Goal: Task Accomplishment & Management: Use online tool/utility

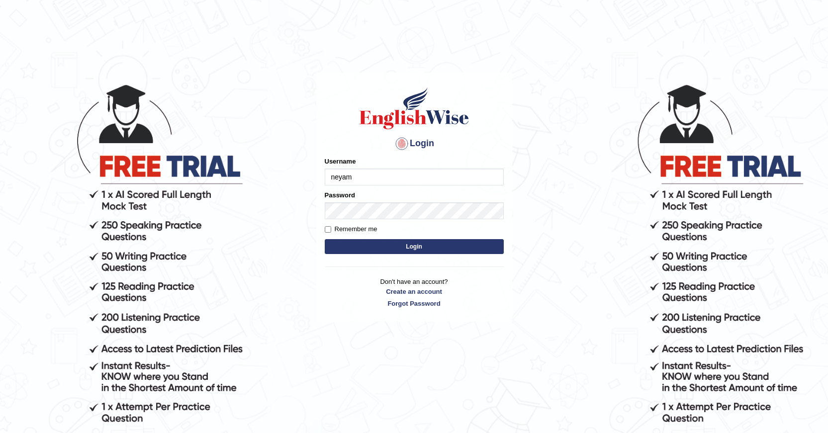
type input "neyam"
click at [396, 251] on button "Login" at bounding box center [414, 246] width 179 height 15
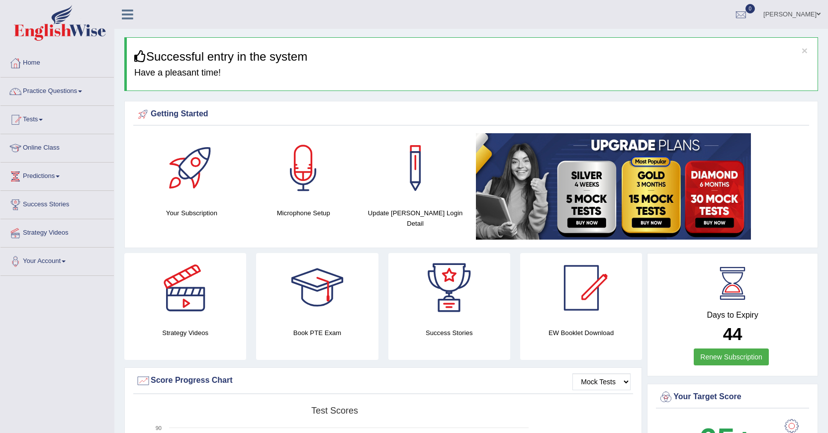
click at [27, 119] on link "Tests" at bounding box center [56, 118] width 113 height 25
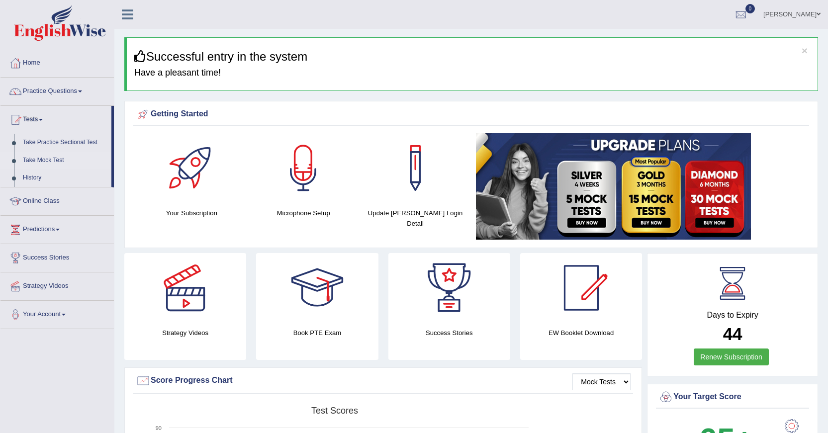
click at [35, 162] on link "Take Mock Test" at bounding box center [64, 161] width 93 height 18
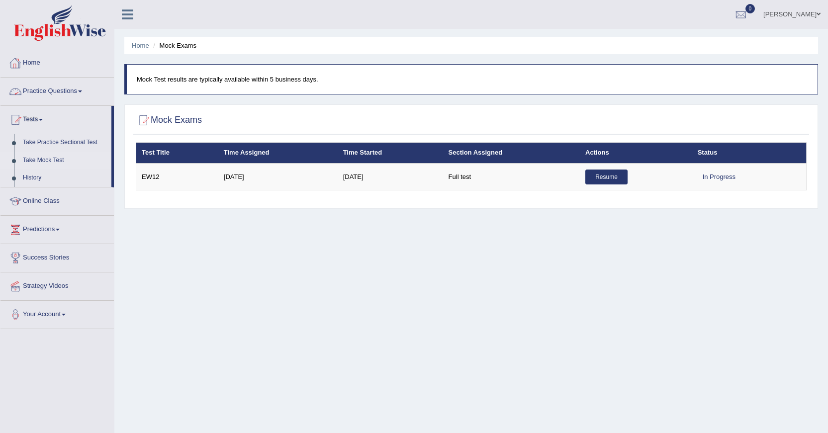
click at [33, 63] on link "Home" at bounding box center [56, 61] width 113 height 25
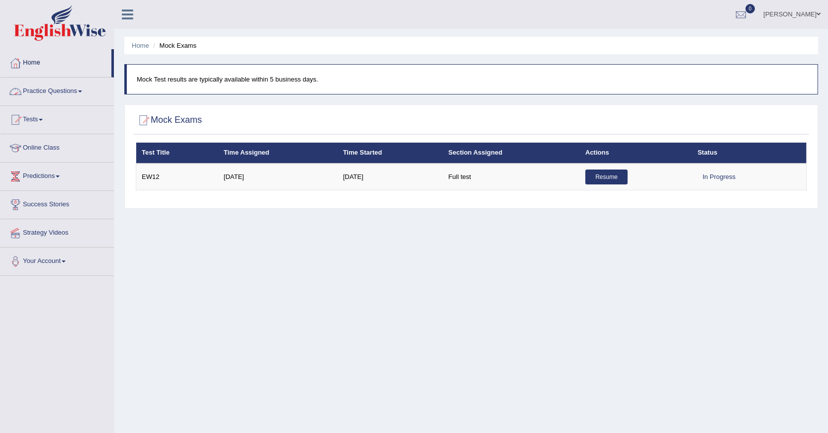
click at [79, 90] on link "Practice Questions" at bounding box center [56, 90] width 113 height 25
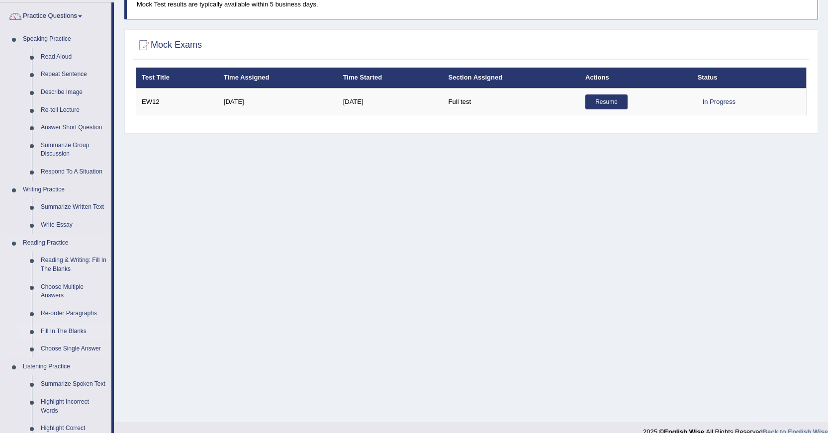
scroll to position [99, 0]
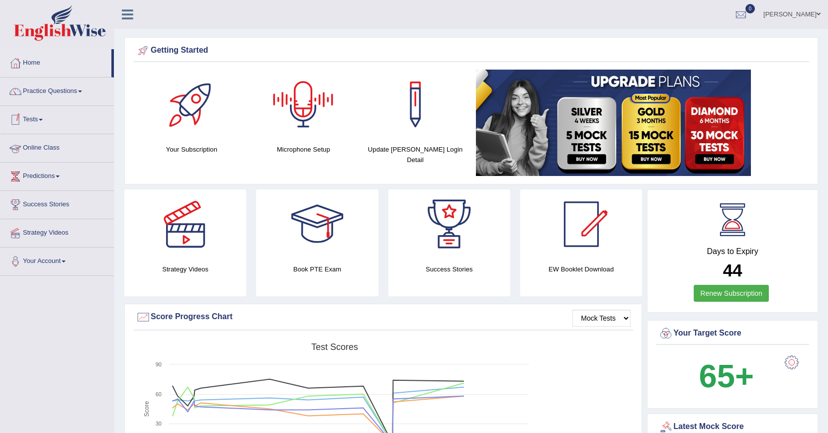
click at [43, 125] on link "Tests" at bounding box center [56, 118] width 113 height 25
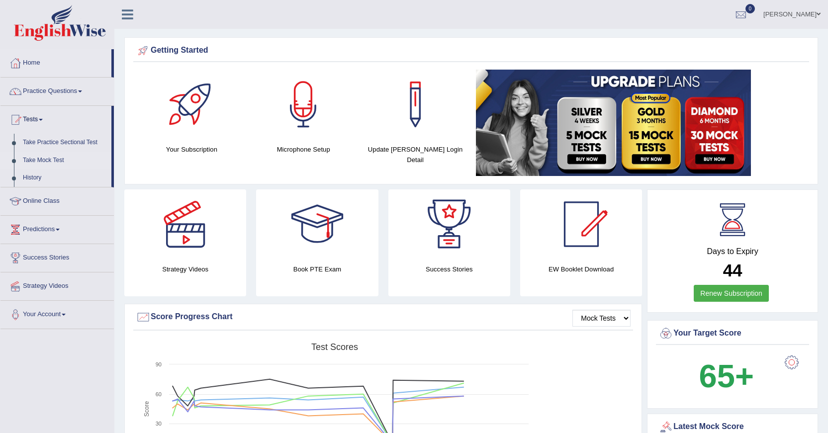
click at [40, 159] on link "Take Mock Test" at bounding box center [64, 161] width 93 height 18
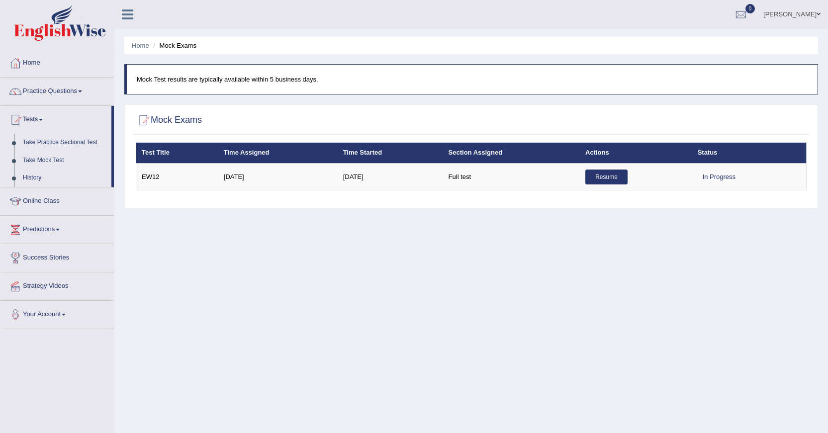
click at [42, 160] on link "Take Mock Test" at bounding box center [64, 161] width 93 height 18
click at [76, 87] on link "Practice Questions" at bounding box center [56, 90] width 113 height 25
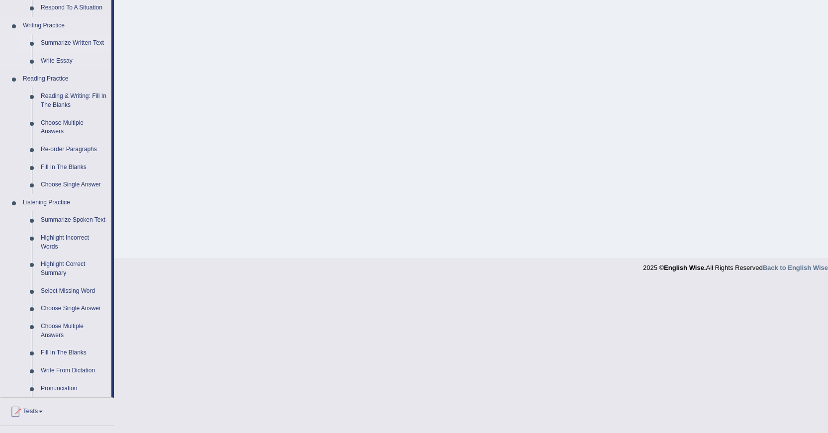
scroll to position [374, 0]
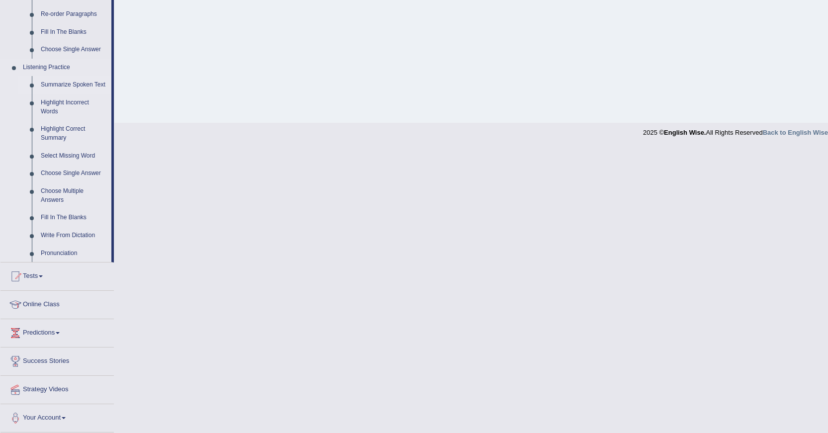
click at [60, 84] on link "Summarize Spoken Text" at bounding box center [73, 85] width 75 height 18
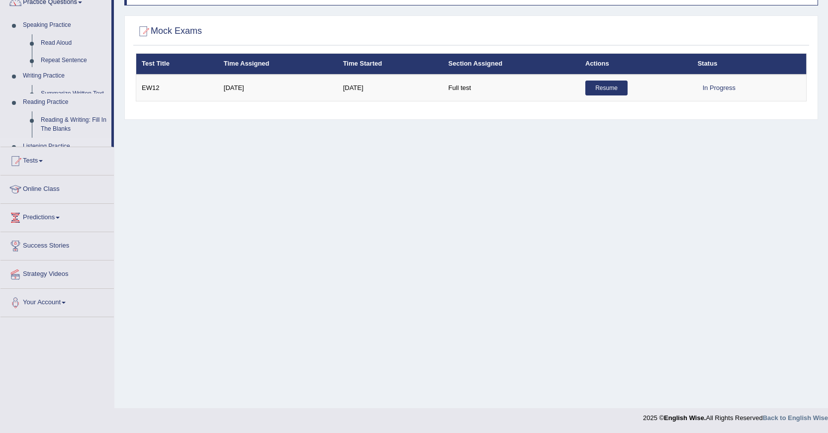
scroll to position [89, 0]
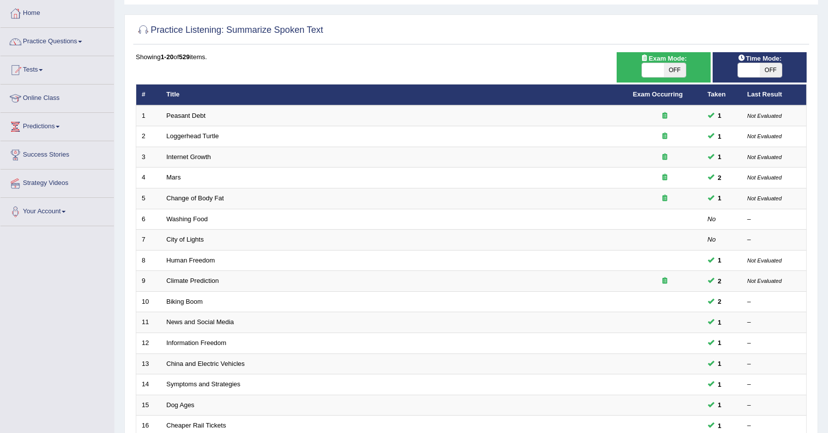
click at [765, 68] on span "OFF" at bounding box center [771, 70] width 22 height 14
checkbox input "true"
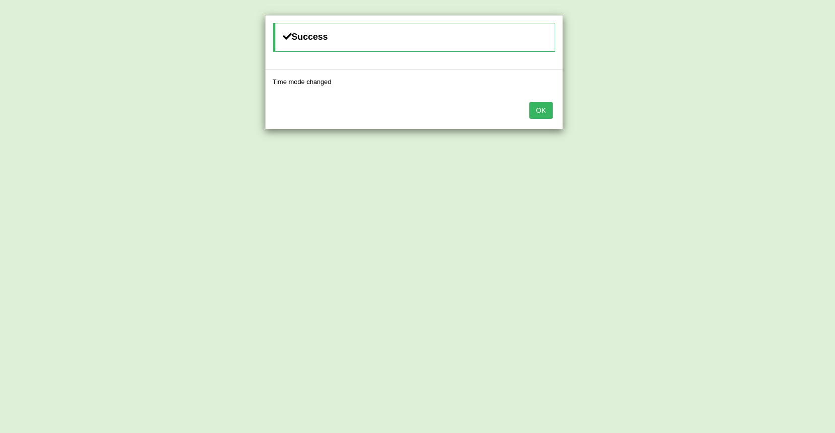
click at [546, 110] on button "OK" at bounding box center [540, 110] width 23 height 17
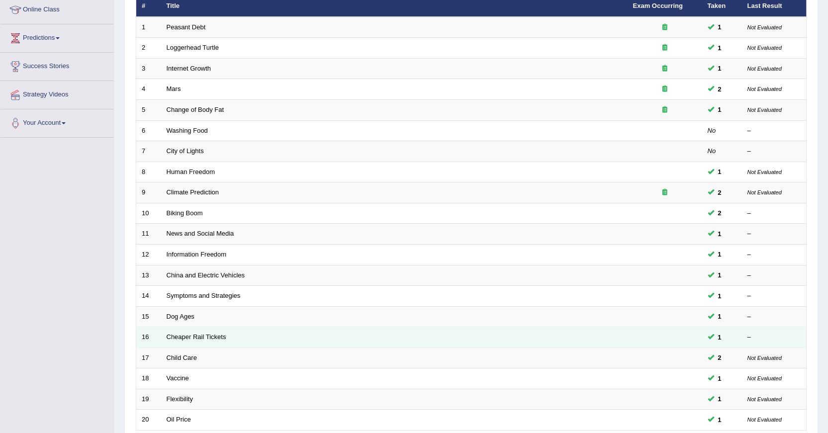
scroll to position [225, 0]
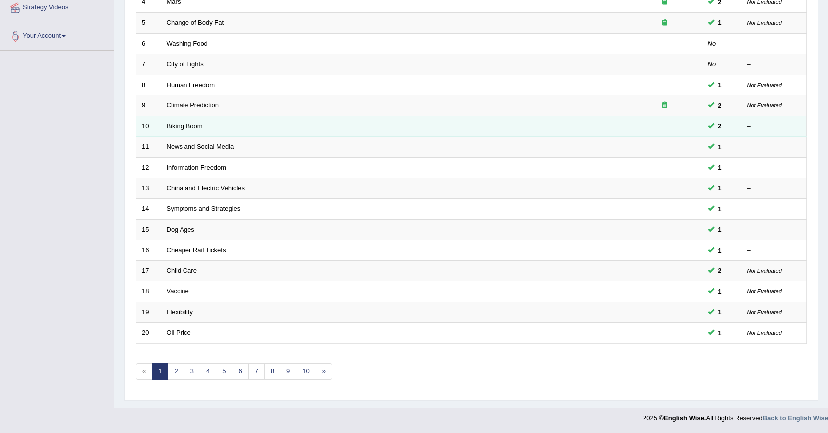
click at [173, 126] on link "Biking Boom" at bounding box center [185, 125] width 36 height 7
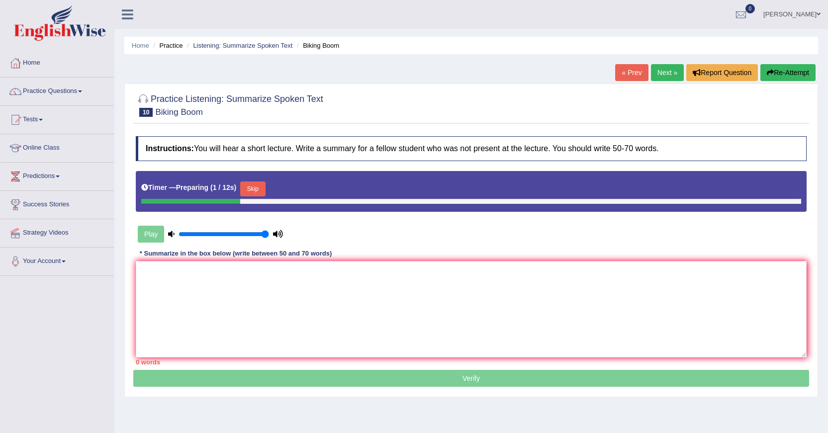
type input "1"
click at [265, 230] on input "range" at bounding box center [223, 234] width 90 height 8
click at [258, 191] on button "Skip" at bounding box center [252, 188] width 25 height 15
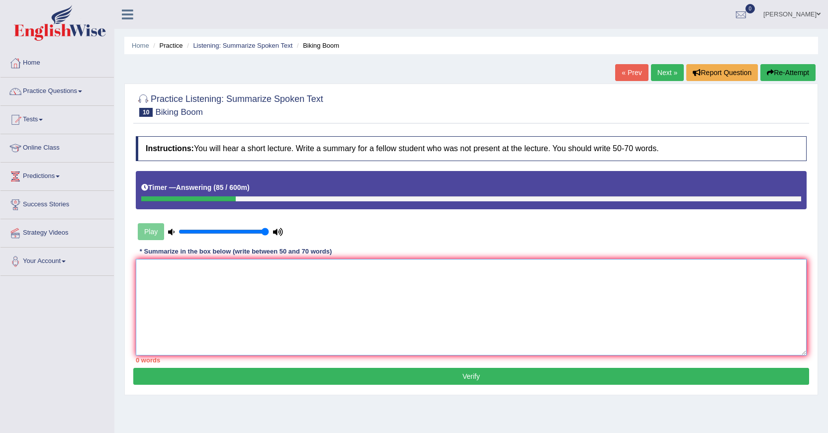
click at [163, 288] on textarea at bounding box center [471, 307] width 671 height 96
type textarea "The speaker provided a comprehensive overiew"
click at [806, 16] on link "[PERSON_NAME]" at bounding box center [792, 13] width 72 height 26
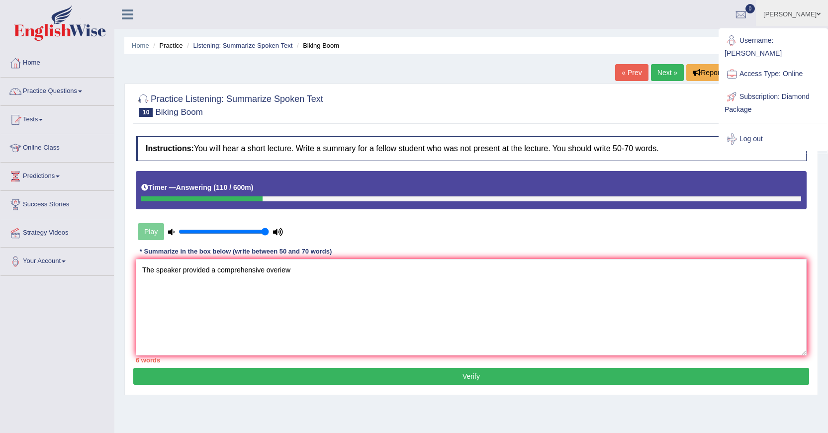
click at [637, 11] on ul "naimo Toggle navigation Username: neyam Access Type: Online Subscription: Diamo…" at bounding box center [579, 14] width 500 height 28
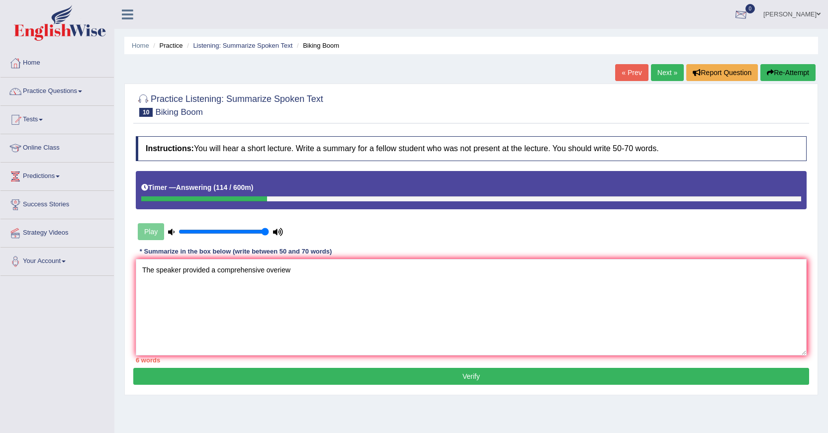
click at [820, 11] on span at bounding box center [818, 14] width 4 height 6
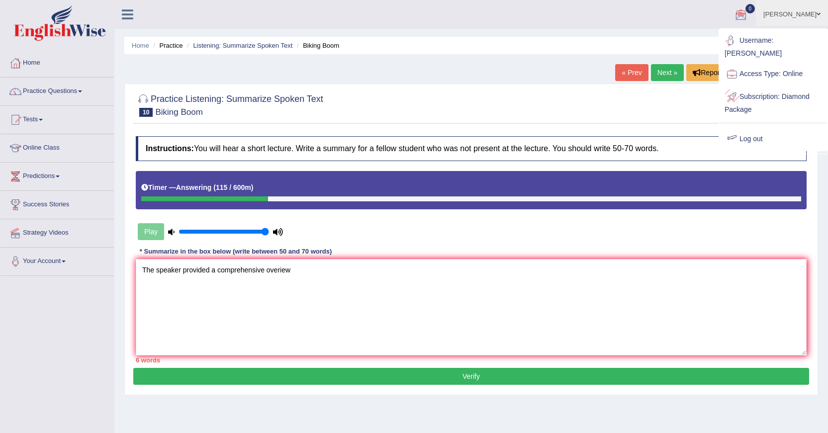
click at [759, 132] on link "Log out" at bounding box center [772, 139] width 107 height 23
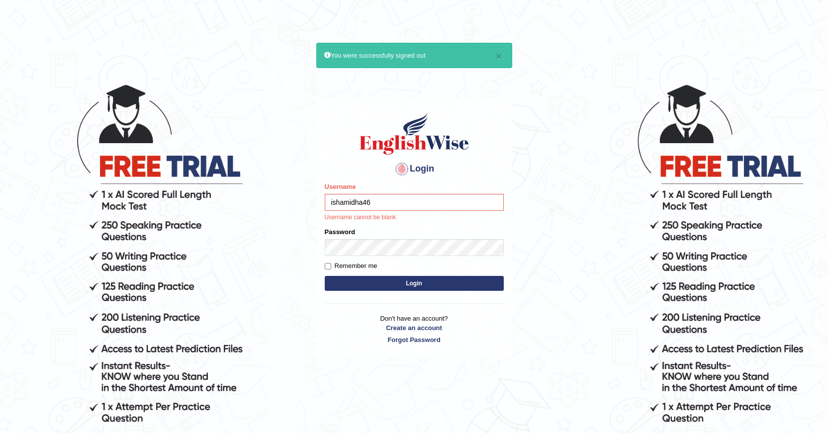
type input "ishamidha46"
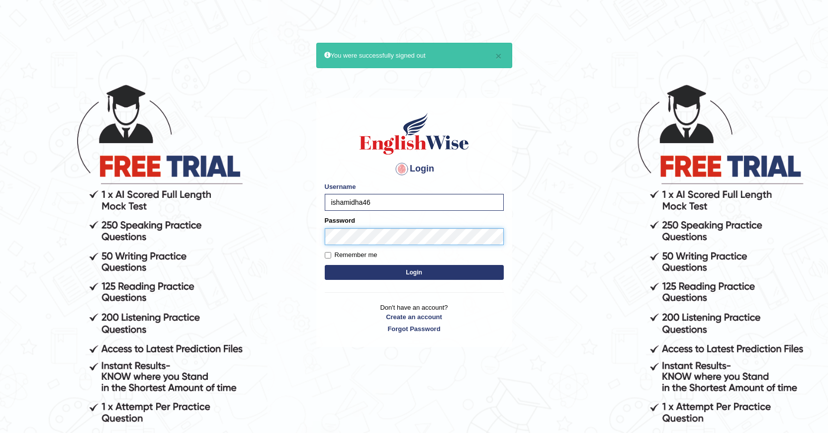
click at [325, 265] on button "Login" at bounding box center [414, 272] width 179 height 15
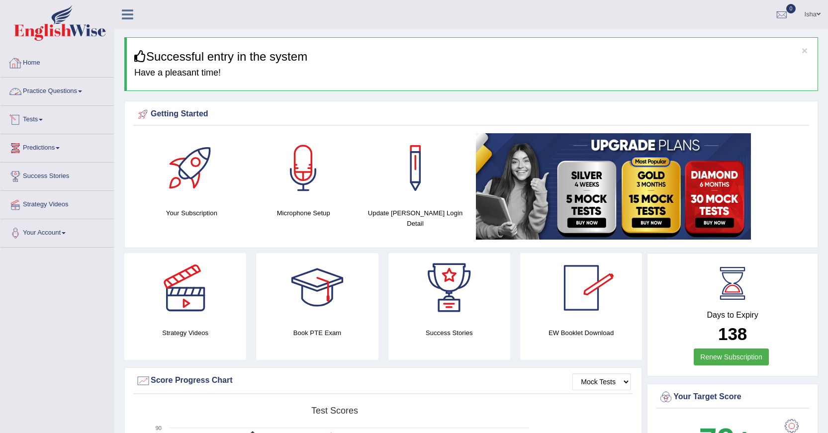
click at [42, 117] on link "Tests" at bounding box center [56, 118] width 113 height 25
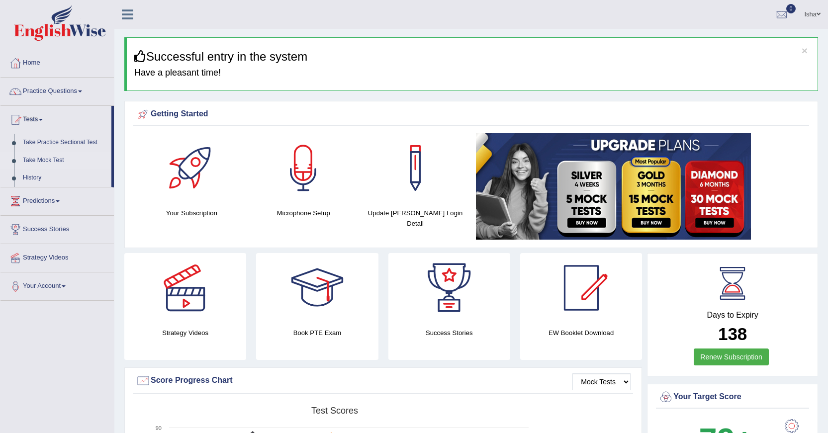
click at [50, 160] on link "Take Mock Test" at bounding box center [64, 161] width 93 height 18
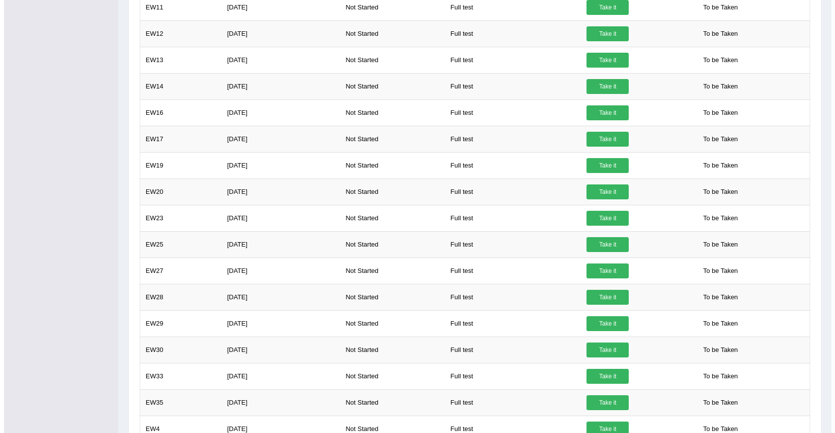
scroll to position [546, 0]
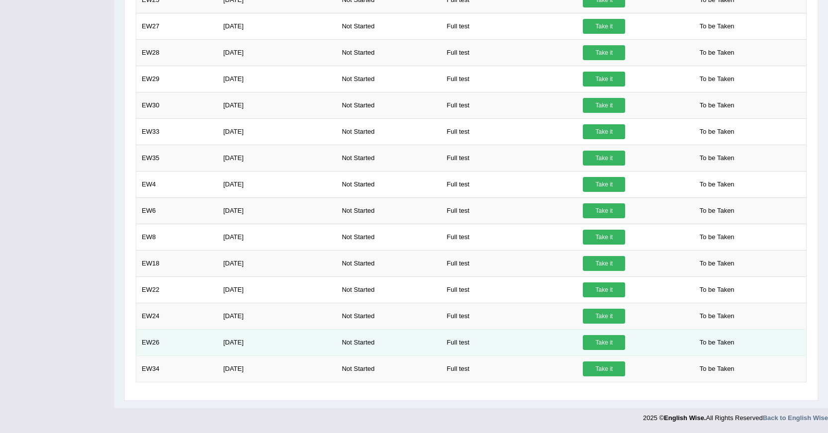
click at [612, 346] on link "Take it" at bounding box center [604, 342] width 42 height 15
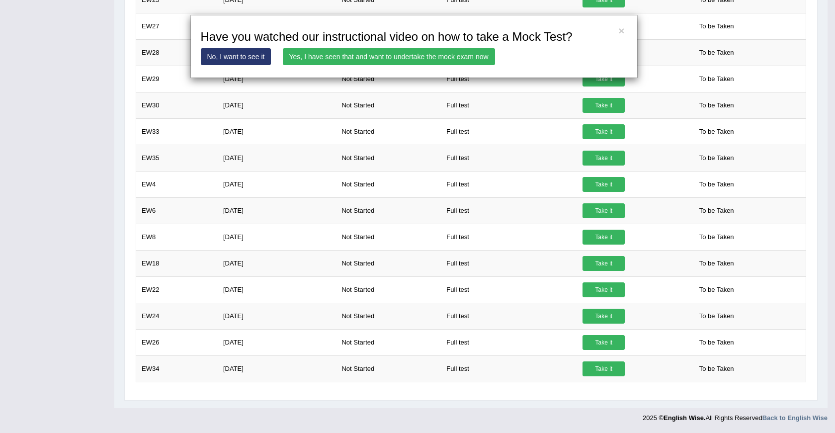
click at [392, 57] on link "Yes, I have seen that and want to undertake the mock exam now" at bounding box center [389, 56] width 212 height 17
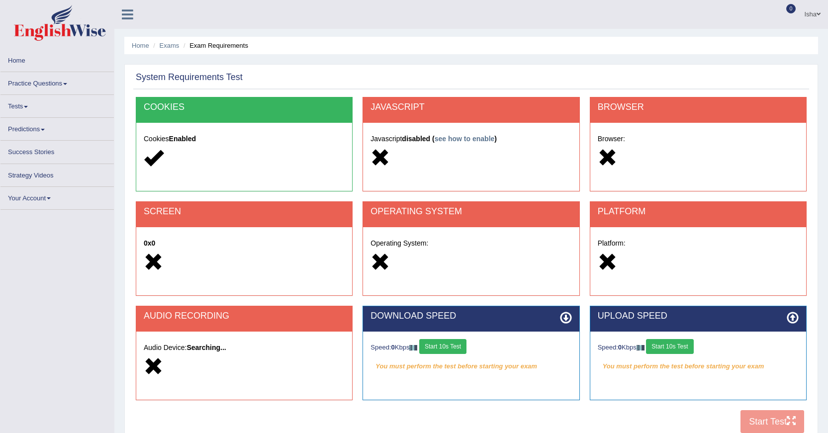
click at [450, 347] on button "Start 10s Test" at bounding box center [442, 346] width 47 height 15
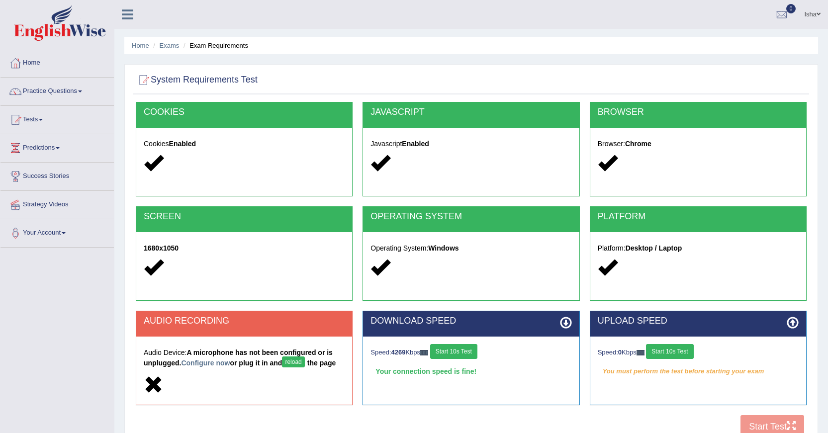
click at [79, 90] on link "Practice Questions" at bounding box center [56, 90] width 113 height 25
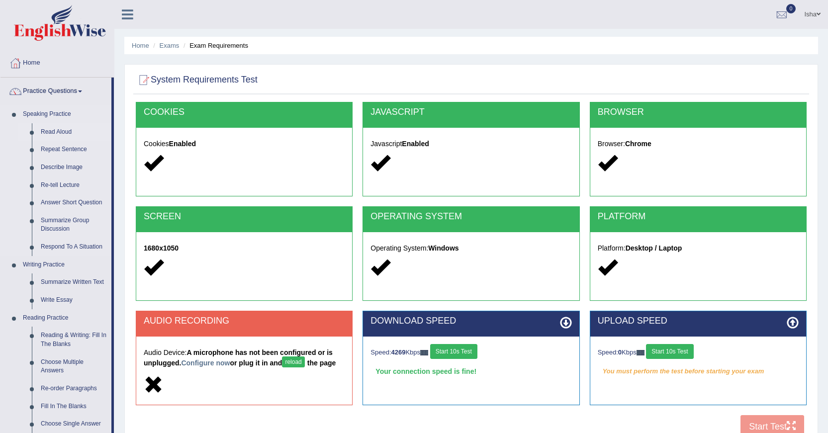
click at [59, 132] on link "Read Aloud" at bounding box center [73, 132] width 75 height 18
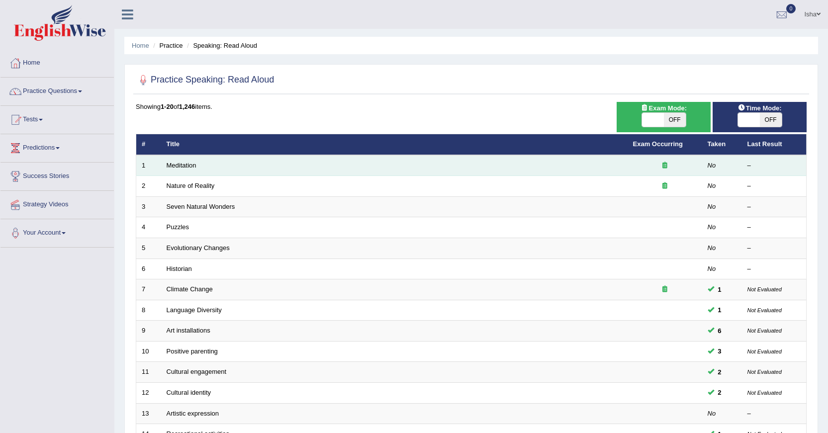
click at [686, 163] on div at bounding box center [665, 165] width 64 height 9
click at [172, 167] on link "Meditation" at bounding box center [182, 165] width 30 height 7
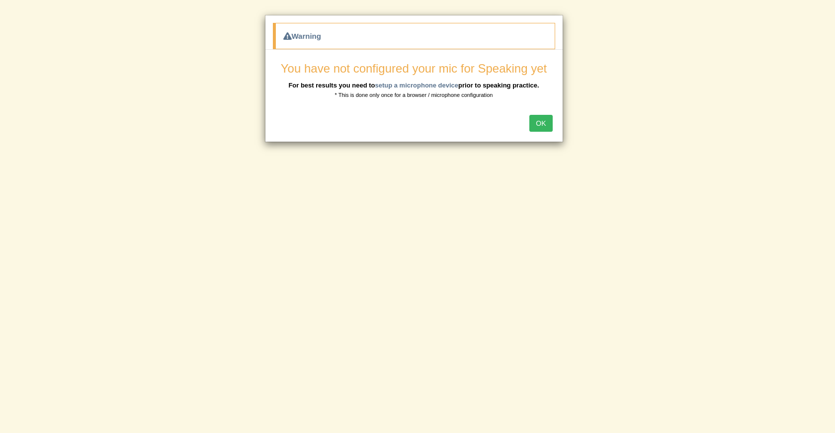
click at [542, 126] on button "OK" at bounding box center [540, 123] width 23 height 17
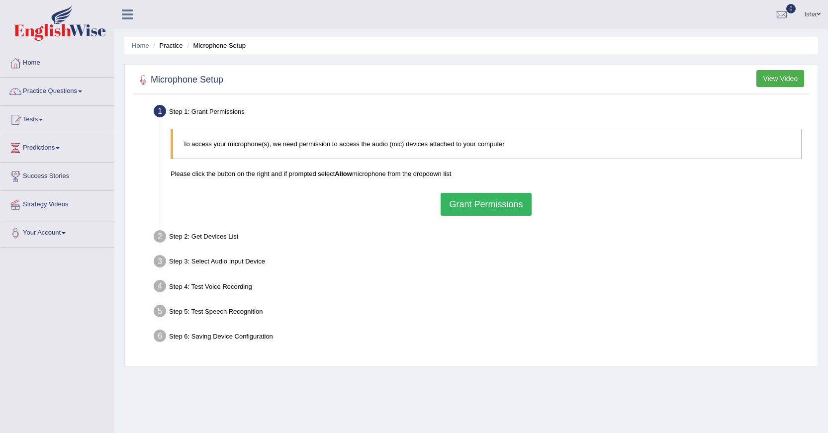
click at [490, 200] on button "Grant Permissions" at bounding box center [485, 204] width 90 height 23
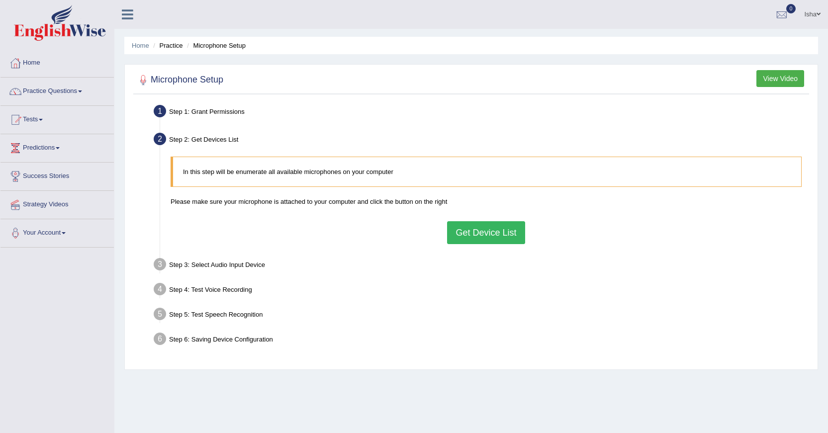
click at [463, 227] on button "Get Device List" at bounding box center [486, 232] width 78 height 23
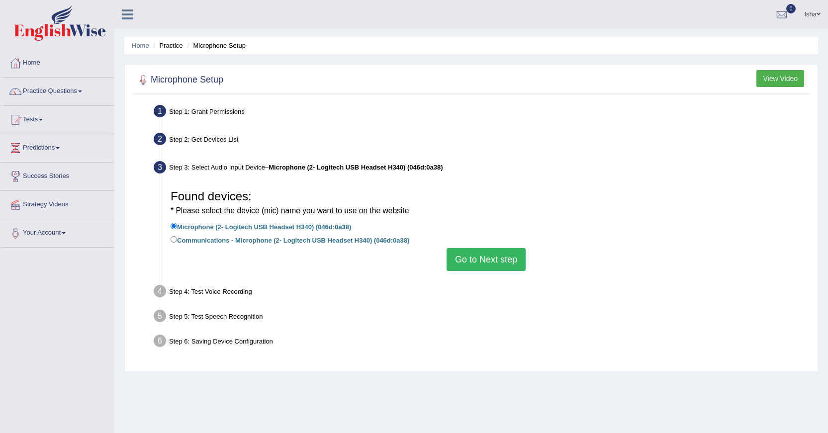
click at [488, 263] on button "Go to Next step" at bounding box center [485, 259] width 79 height 23
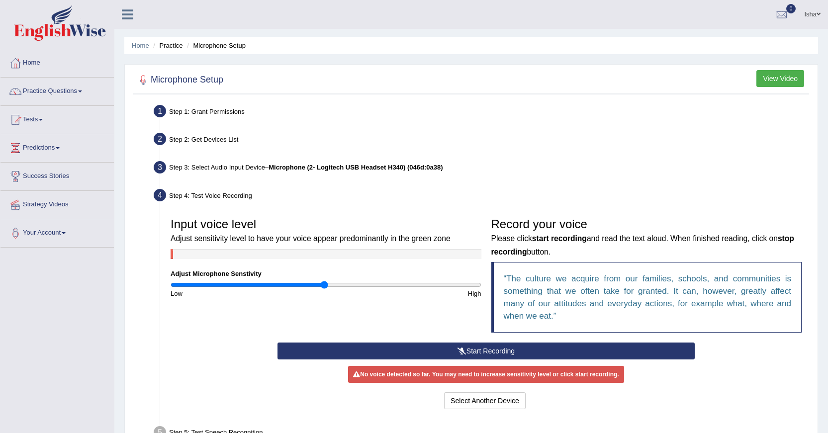
click at [517, 353] on button "Start Recording" at bounding box center [485, 351] width 417 height 17
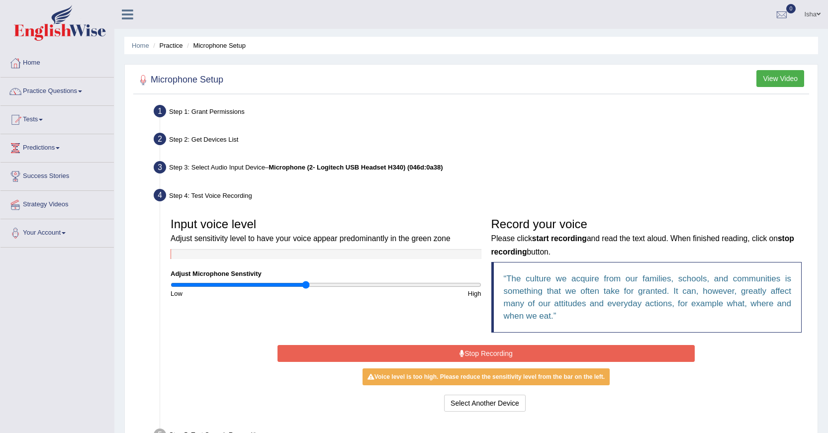
type input "0.88"
click at [307, 284] on input "range" at bounding box center [326, 285] width 311 height 8
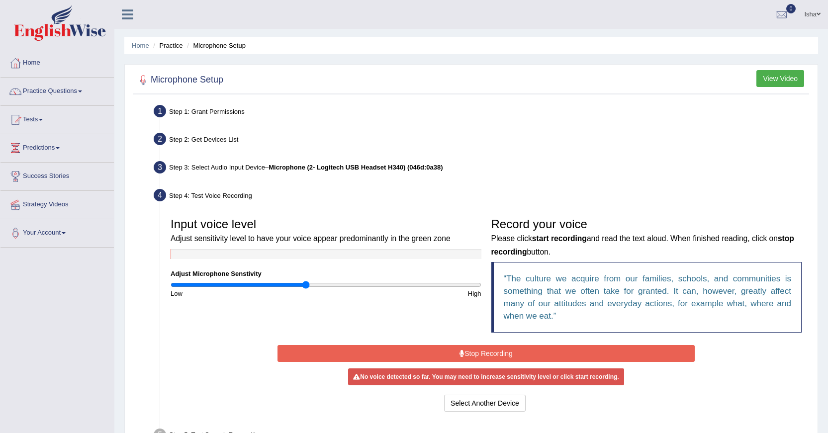
click at [483, 349] on button "Stop Recording" at bounding box center [485, 353] width 417 height 17
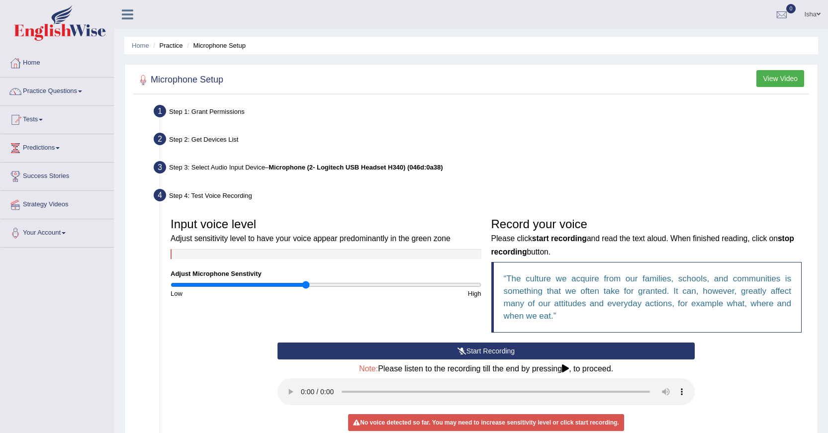
click at [483, 350] on button "Start Recording" at bounding box center [485, 351] width 417 height 17
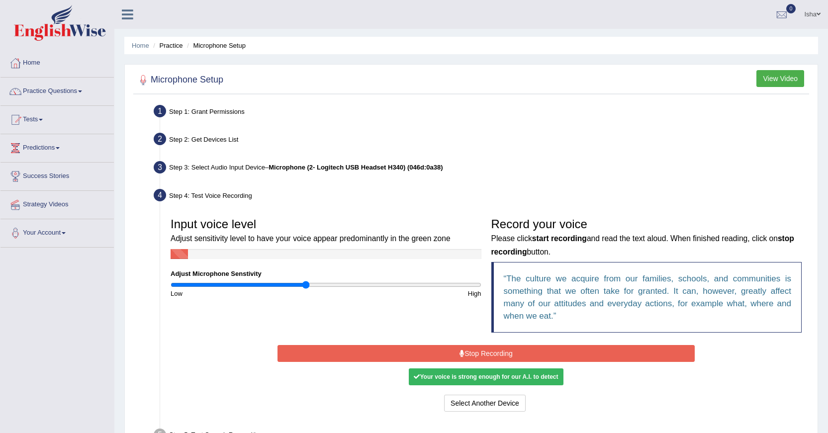
click at [483, 350] on button "Stop Recording" at bounding box center [485, 353] width 417 height 17
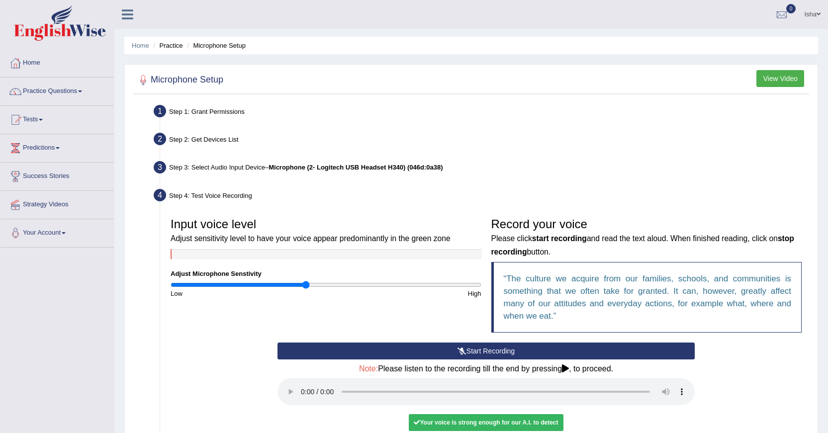
scroll to position [135, 0]
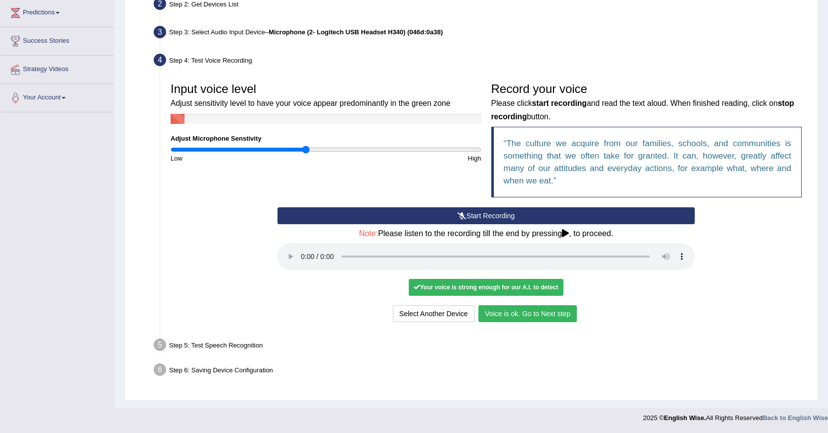
click at [512, 318] on button "Voice is ok. Go to Next step" at bounding box center [527, 313] width 98 height 17
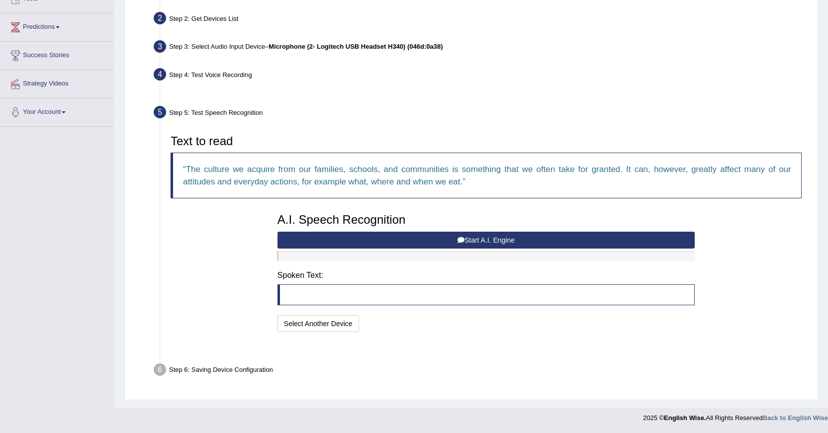
scroll to position [96, 0]
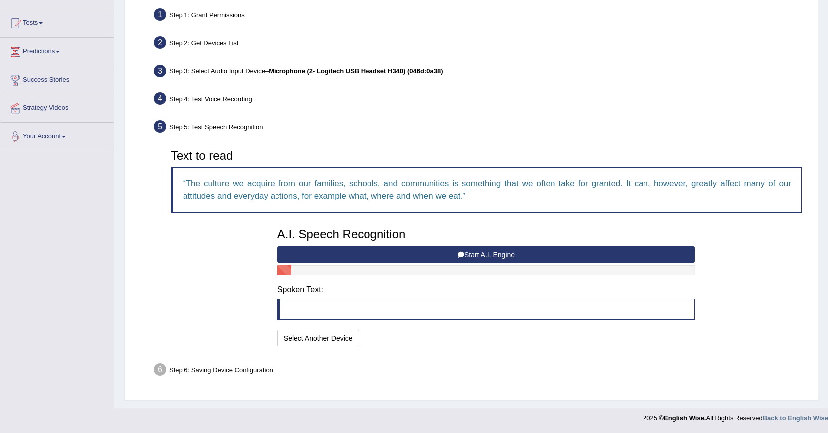
click at [476, 261] on button "Start A.I. Engine" at bounding box center [485, 254] width 417 height 17
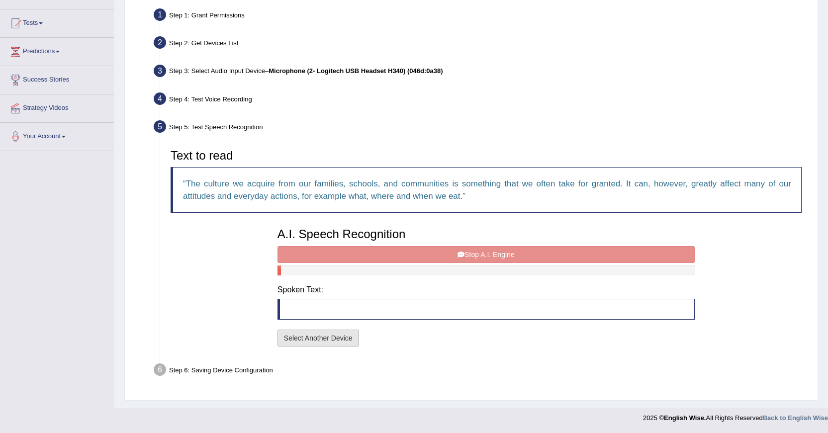
click at [337, 335] on button "Select Another Device" at bounding box center [318, 338] width 82 height 17
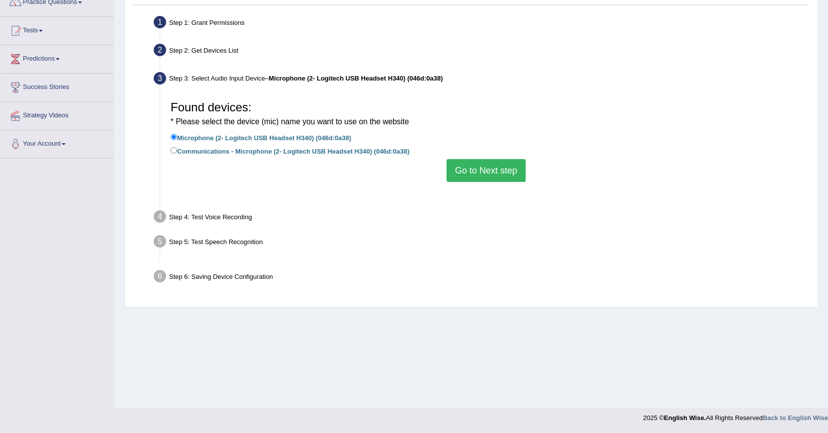
scroll to position [89, 0]
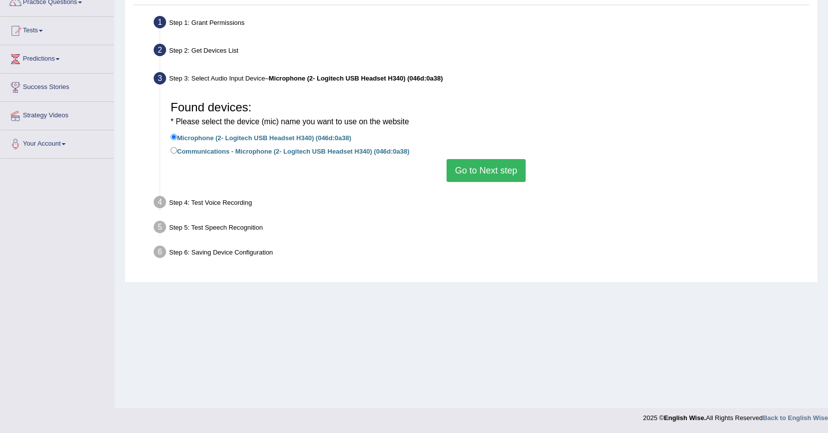
click at [344, 153] on label "Communications - Microphone (2- Logitech USB Headset H340) (046d:0a38)" at bounding box center [290, 150] width 239 height 11
click at [177, 153] on input "Communications - Microphone (2- Logitech USB Headset H340) (046d:0a38)" at bounding box center [174, 150] width 6 height 6
radio input "true"
click at [475, 174] on button "Go to Next step" at bounding box center [485, 170] width 79 height 23
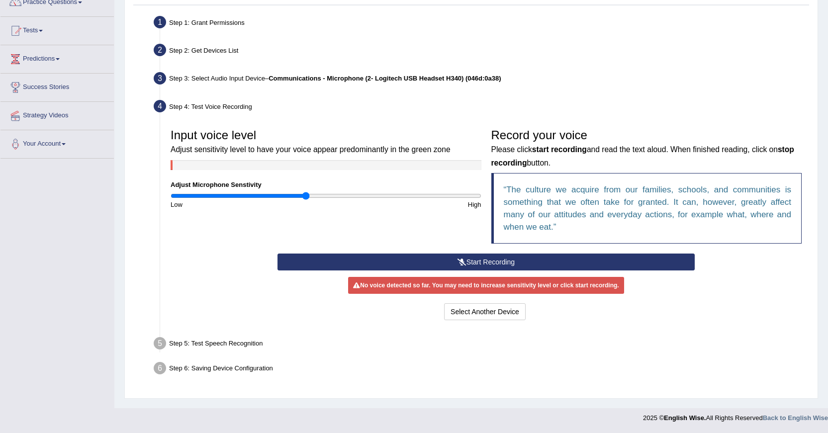
click at [483, 263] on button "Start Recording" at bounding box center [485, 262] width 417 height 17
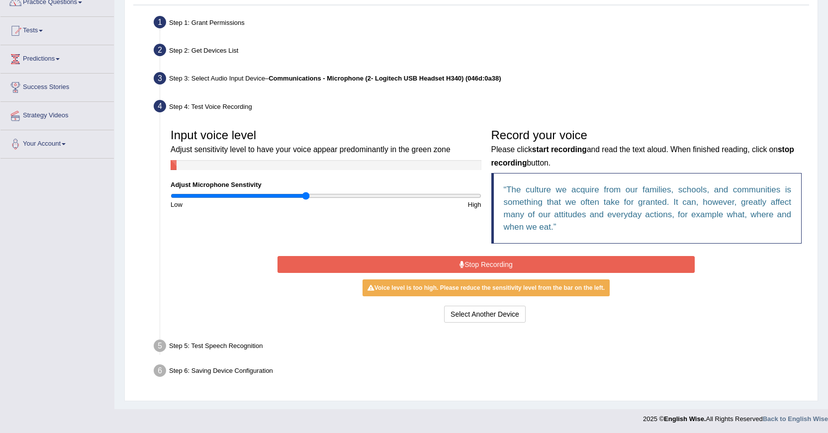
click at [302, 197] on input "range" at bounding box center [326, 196] width 311 height 8
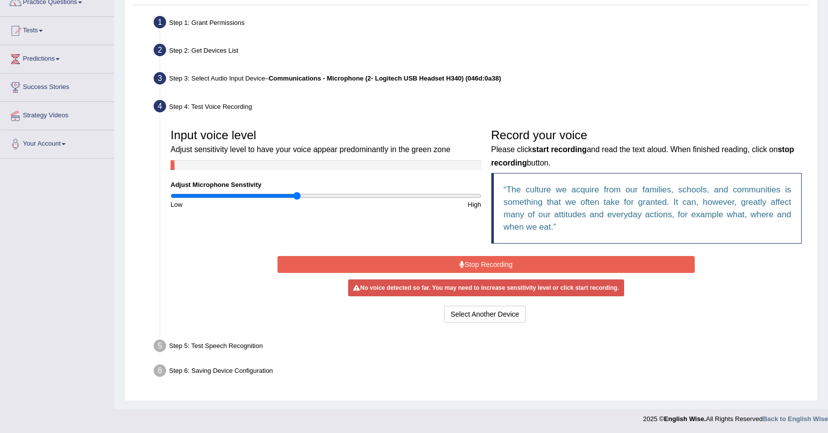
type input "0.82"
click at [296, 197] on input "range" at bounding box center [326, 196] width 311 height 8
click at [488, 259] on button "Stop Recording" at bounding box center [485, 264] width 417 height 17
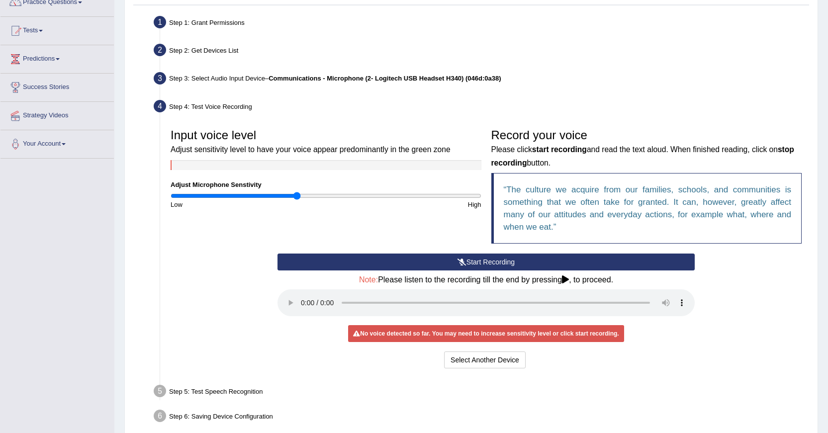
click at [488, 259] on button "Start Recording" at bounding box center [485, 262] width 417 height 17
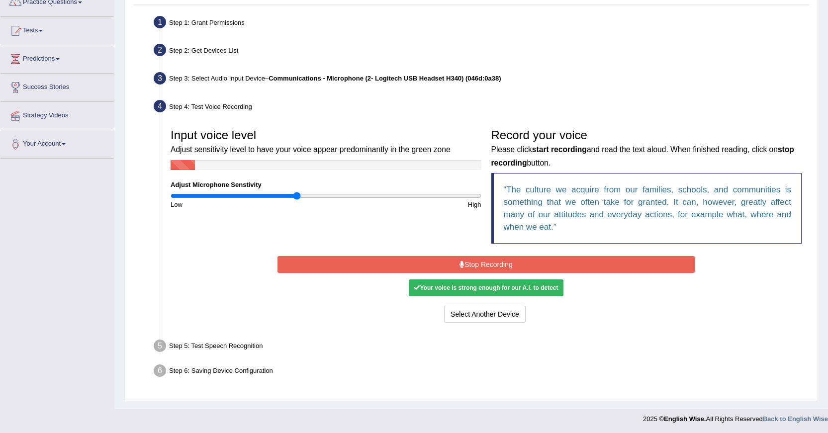
click at [488, 259] on button "Stop Recording" at bounding box center [485, 264] width 417 height 17
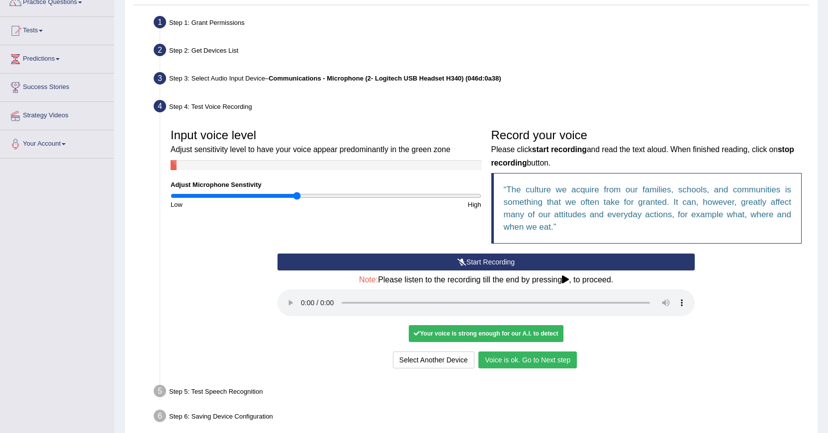
click at [515, 363] on button "Voice is ok. Go to Next step" at bounding box center [527, 359] width 98 height 17
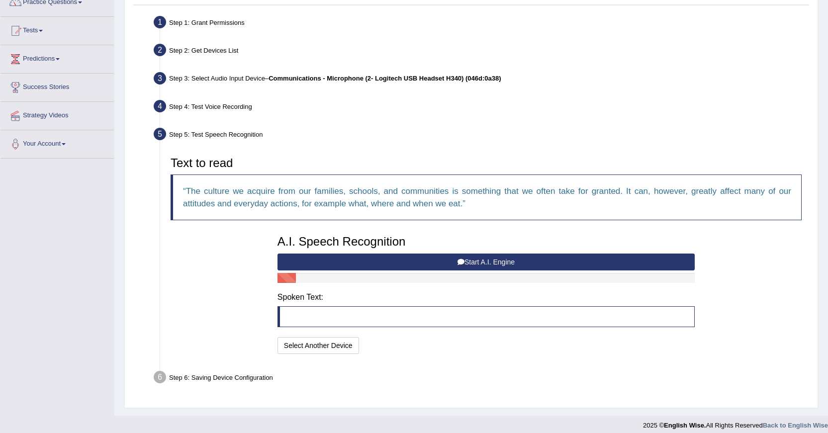
click at [483, 261] on button "Start A.I. Engine" at bounding box center [485, 262] width 417 height 17
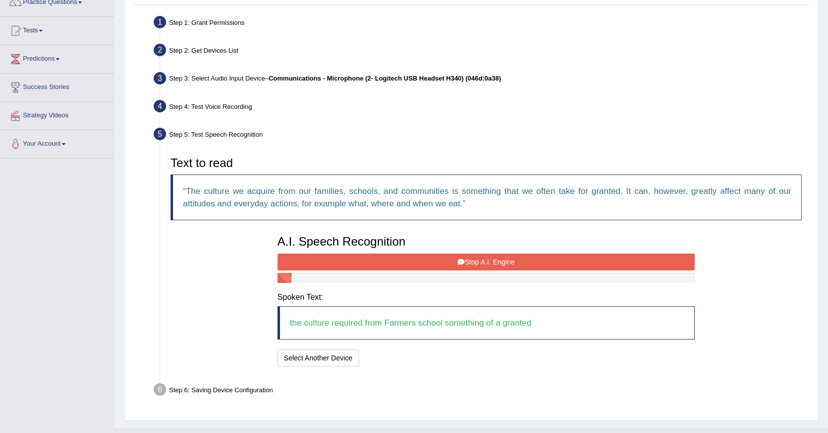
click at [483, 261] on button "Stop A.I. Engine" at bounding box center [485, 262] width 417 height 17
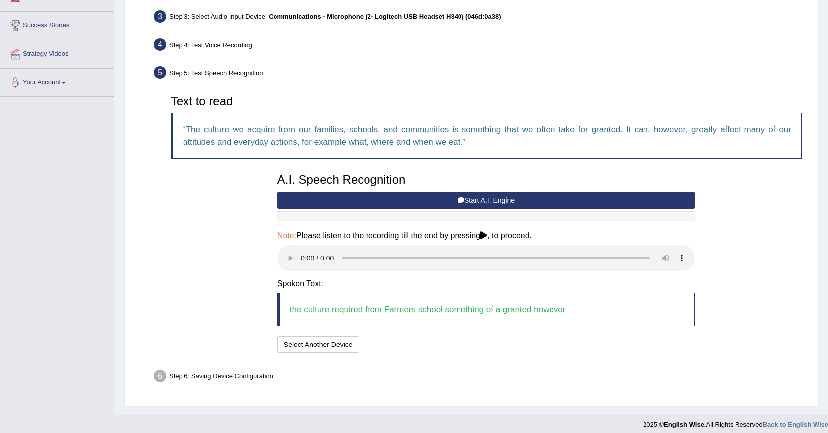
scroll to position [157, 0]
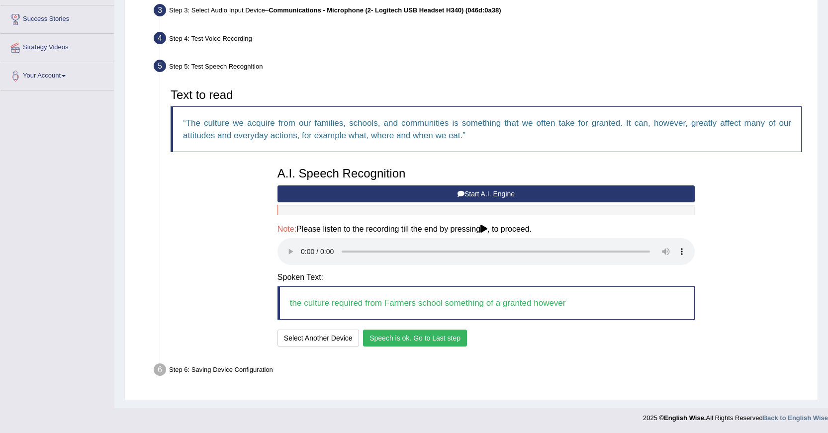
click at [429, 333] on button "Speech is ok. Go to Last step" at bounding box center [415, 338] width 104 height 17
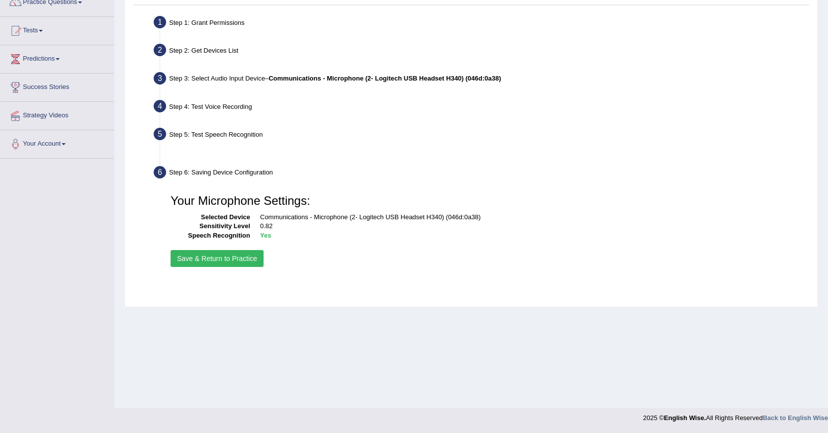
scroll to position [89, 0]
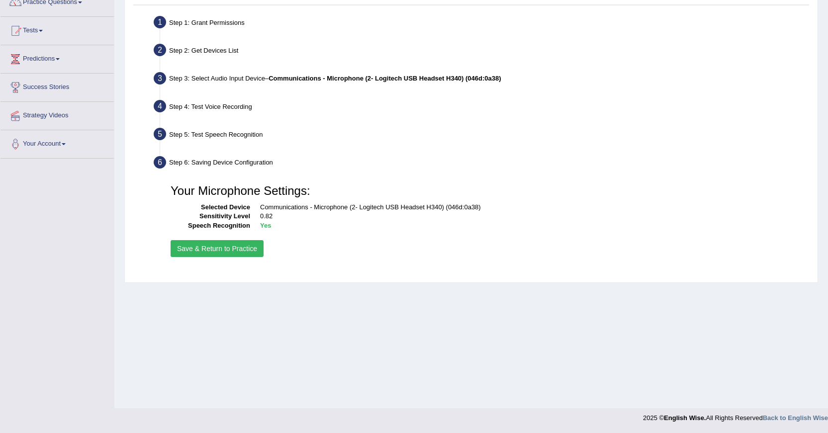
click at [246, 243] on button "Save & Return to Practice" at bounding box center [217, 248] width 93 height 17
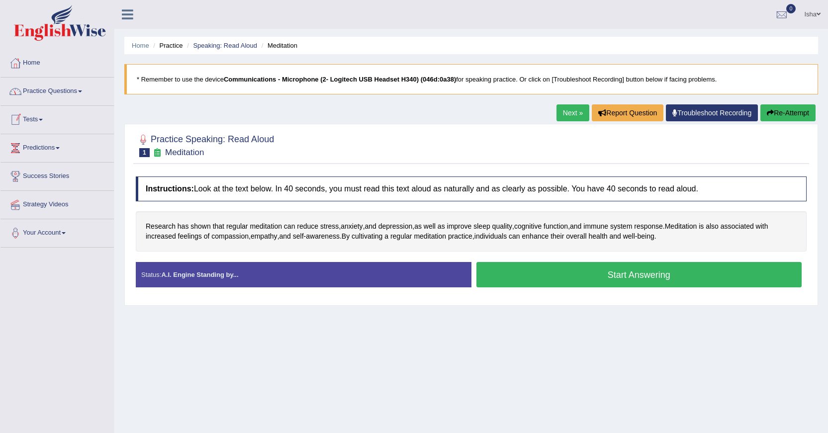
click at [36, 116] on link "Tests" at bounding box center [56, 118] width 113 height 25
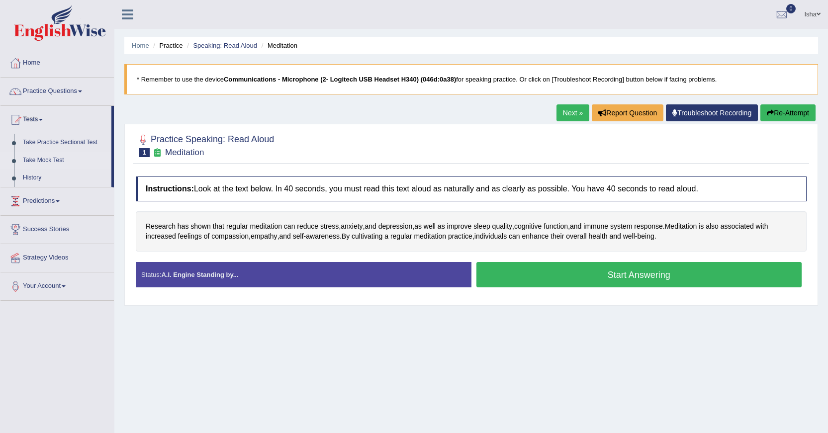
click at [41, 158] on link "Take Mock Test" at bounding box center [64, 161] width 93 height 18
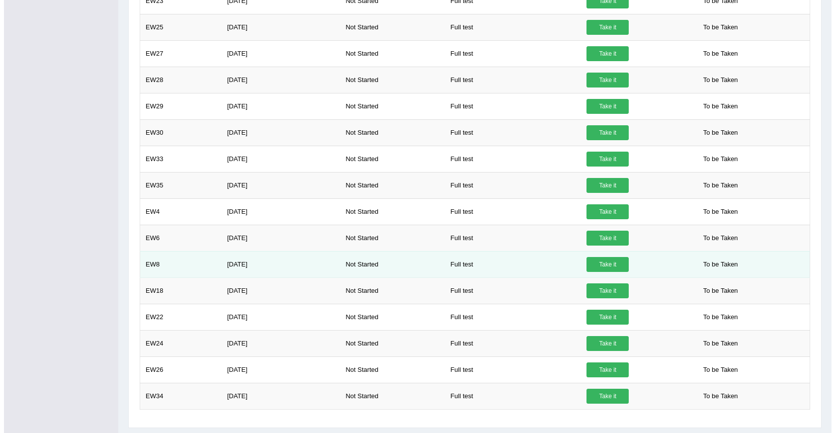
scroll to position [546, 0]
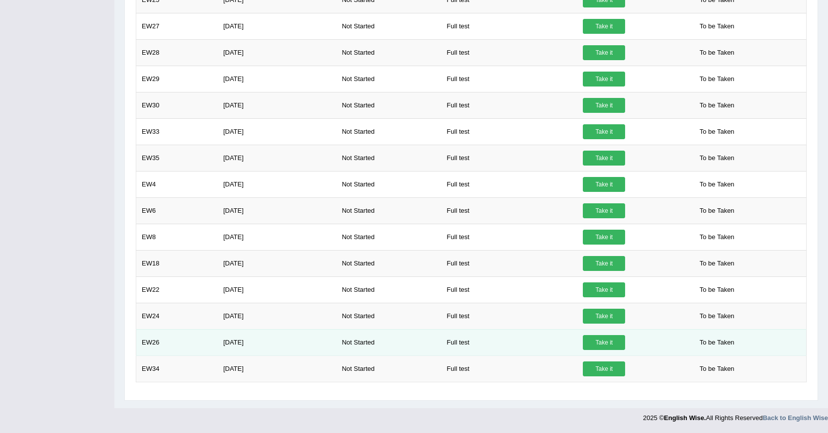
click at [607, 344] on link "Take it" at bounding box center [604, 342] width 42 height 15
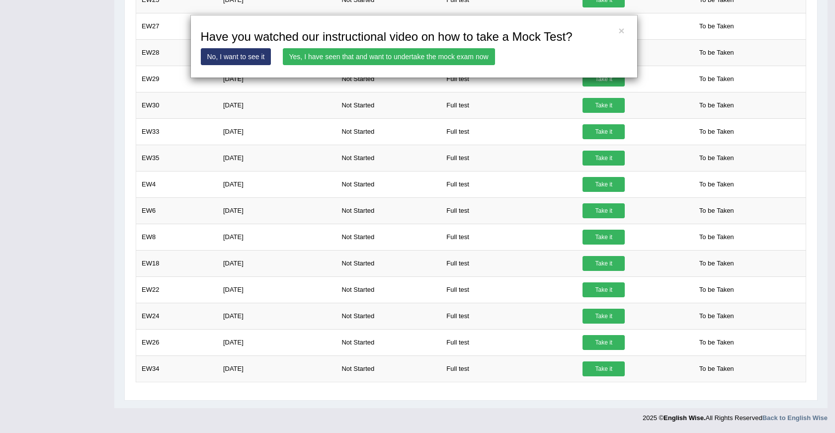
click at [385, 58] on link "Yes, I have seen that and want to undertake the mock exam now" at bounding box center [389, 56] width 212 height 17
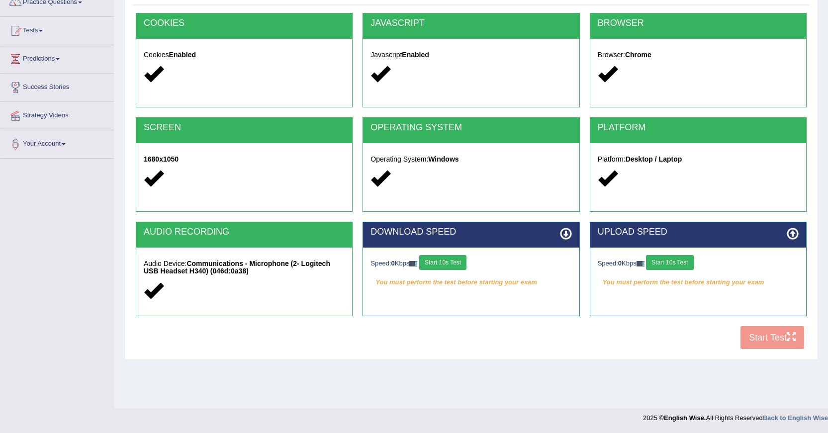
click at [451, 262] on button "Start 10s Test" at bounding box center [442, 262] width 47 height 15
click at [669, 264] on button "Start 10s Test" at bounding box center [669, 262] width 47 height 15
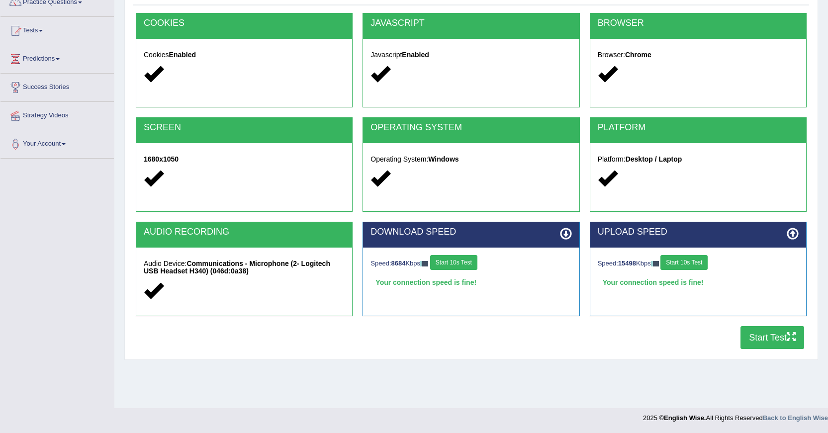
click at [755, 338] on button "Start Test" at bounding box center [772, 337] width 64 height 23
click at [760, 337] on button "Start Test" at bounding box center [772, 337] width 64 height 23
